Goal: Task Accomplishment & Management: Manage account settings

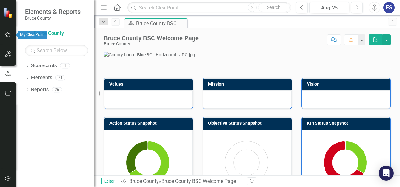
click at [8, 34] on icon "button" at bounding box center [8, 34] width 7 height 5
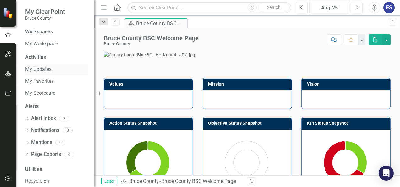
click at [44, 68] on link "My Updates" at bounding box center [56, 69] width 63 height 7
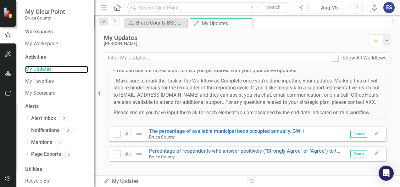
scroll to position [126, 0]
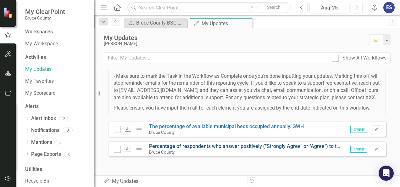
click at [266, 147] on link "Percentage of respondents who answer positively ("Strongly Agree" or "Agree") t…" at bounding box center [310, 146] width 322 height 6
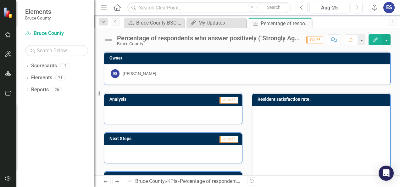
click at [295, 40] on div "Percentage of respondents who answer positively ("Strongly Agree" or "Agree") t…" at bounding box center [208, 38] width 183 height 7
click at [260, 38] on div "Percentage of respondents who answer positively ("Strongly Agree" or "Agree") t…" at bounding box center [208, 38] width 183 height 7
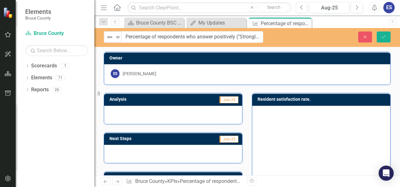
click at [260, 38] on input "Percentage of respondents who answer positively ("Strongly Agree" or "Agree") t…" at bounding box center [192, 37] width 142 height 12
drag, startPoint x: 260, startPoint y: 36, endPoint x: 97, endPoint y: 39, distance: 162.4
click at [97, 39] on div "Elements Bruce County Scorecard Bruce County Search Dropdown Scorecards 1 Bruce…" at bounding box center [200, 93] width 400 height 187
click at [292, 131] on rect "Interactive chart" at bounding box center [320, 158] width 123 height 94
click at [382, 36] on icon "Save" at bounding box center [383, 37] width 6 height 4
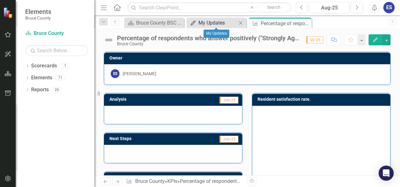
click at [215, 23] on div "My Updates" at bounding box center [217, 23] width 38 height 8
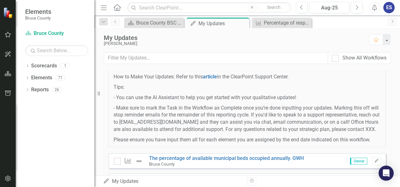
scroll to position [126, 0]
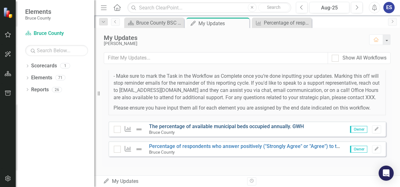
click at [276, 127] on link "The percentage of available municipal beds occupied annually. GWH" at bounding box center [226, 126] width 155 height 6
